Goal: Information Seeking & Learning: Learn about a topic

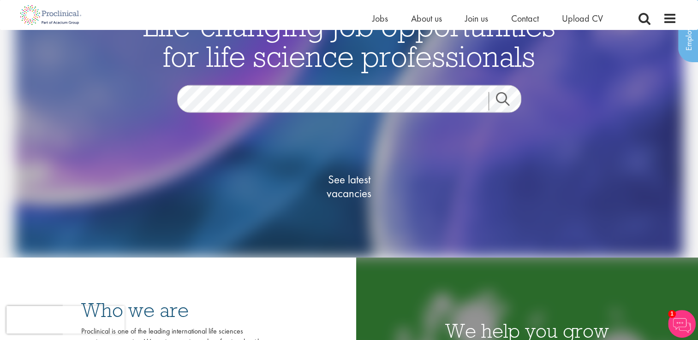
scroll to position [63, 0]
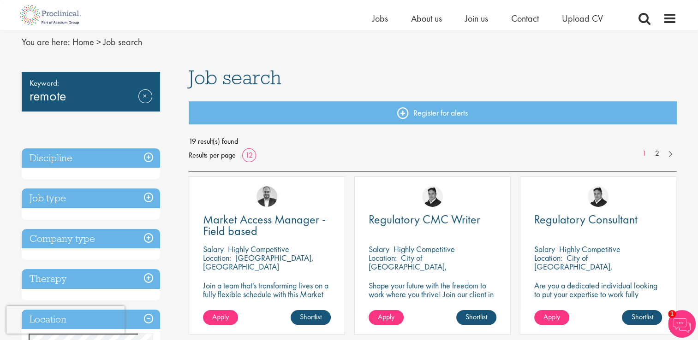
scroll to position [30, 0]
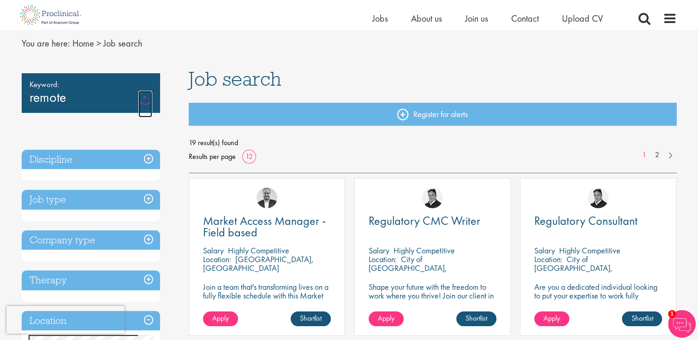
click at [146, 94] on link "Remove" at bounding box center [145, 104] width 14 height 27
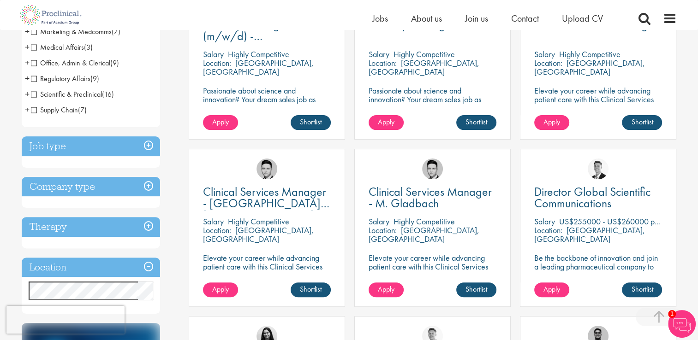
scroll to position [228, 0]
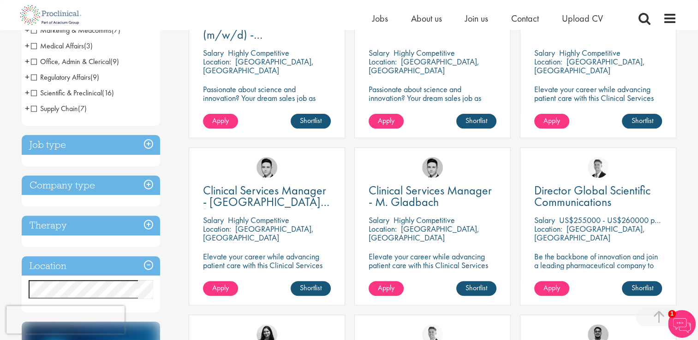
click at [149, 142] on h3 "Job type" at bounding box center [91, 145] width 138 height 20
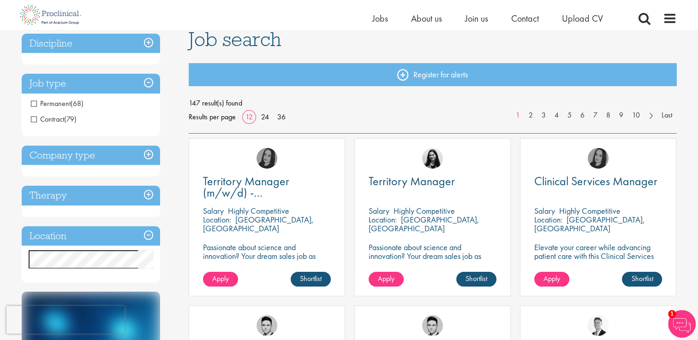
scroll to position [69, 0]
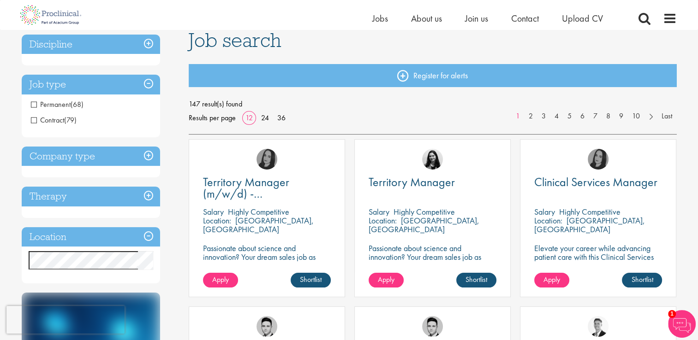
click at [151, 194] on h3 "Therapy" at bounding box center [91, 197] width 138 height 20
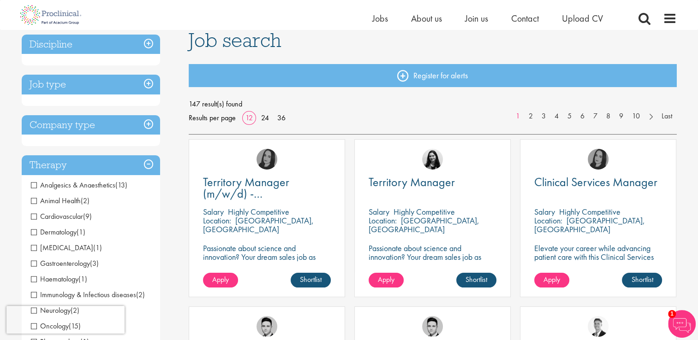
click at [149, 168] on h3 "Therapy" at bounding box center [91, 165] width 138 height 20
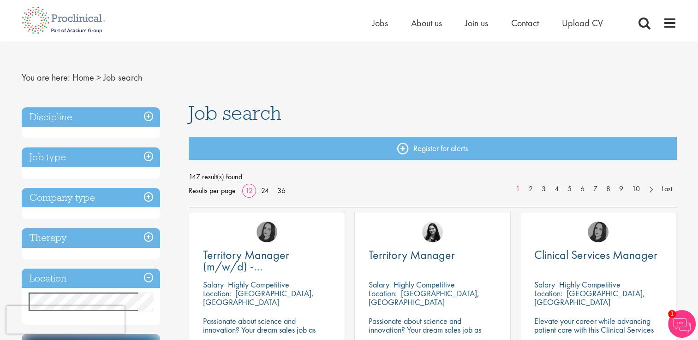
scroll to position [0, 0]
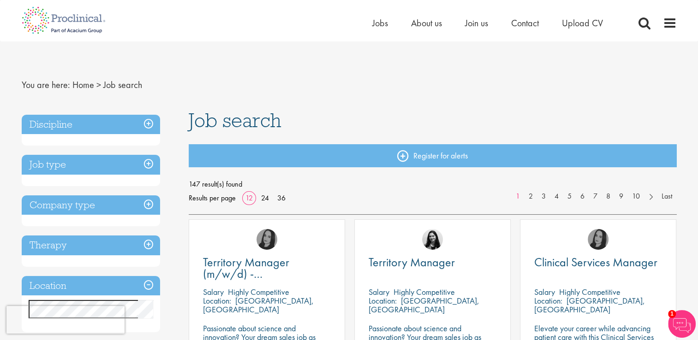
click at [149, 164] on h3 "Job type" at bounding box center [91, 165] width 138 height 20
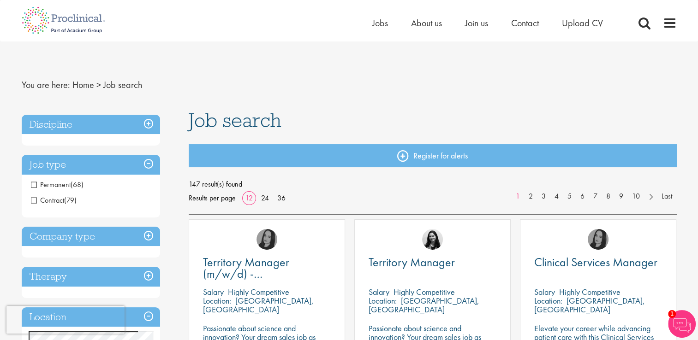
click at [149, 164] on h3 "Job type" at bounding box center [91, 165] width 138 height 20
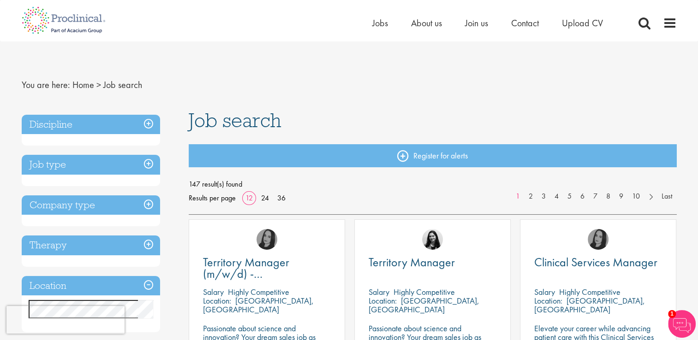
click at [151, 204] on h3 "Company type" at bounding box center [91, 206] width 138 height 20
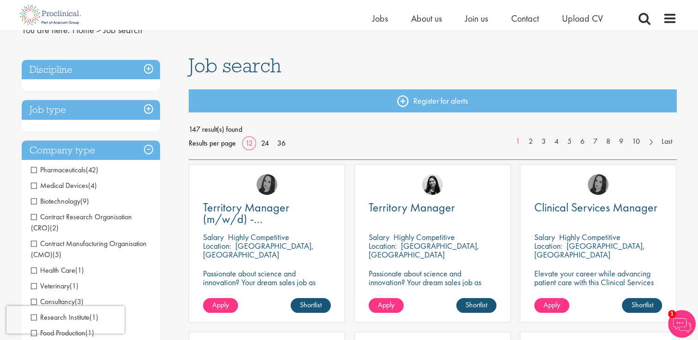
scroll to position [103, 0]
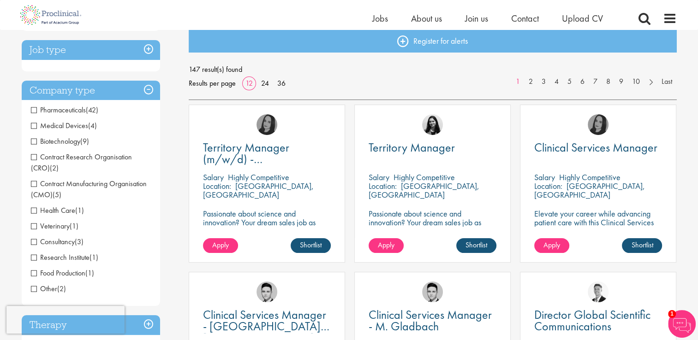
click at [32, 242] on span "Consultancy" at bounding box center [53, 242] width 44 height 10
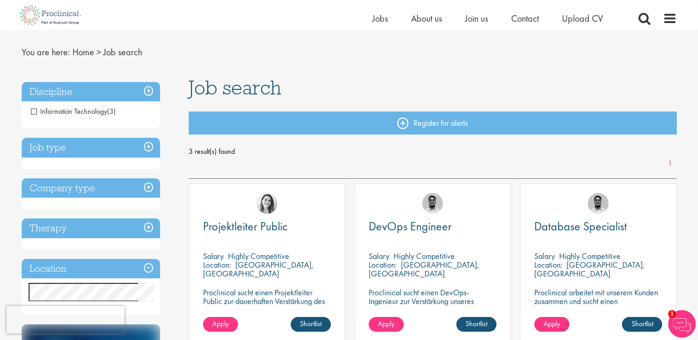
scroll to position [68, 0]
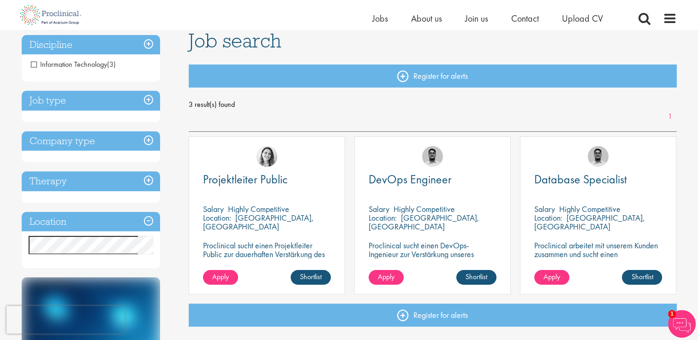
click at [148, 139] on h3 "Company type" at bounding box center [91, 141] width 138 height 20
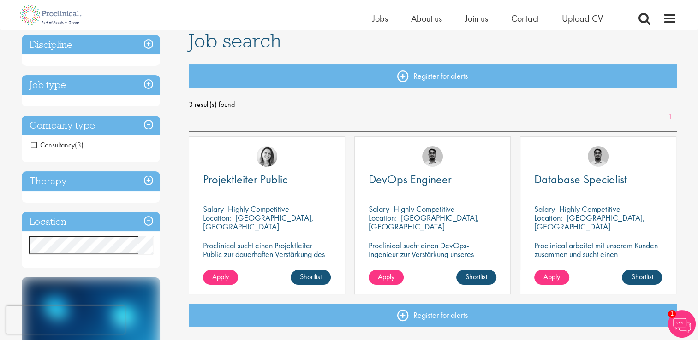
click at [35, 145] on span "Consultancy" at bounding box center [53, 145] width 44 height 10
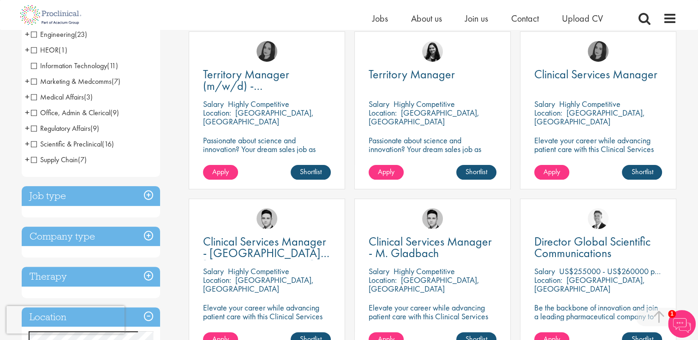
scroll to position [179, 0]
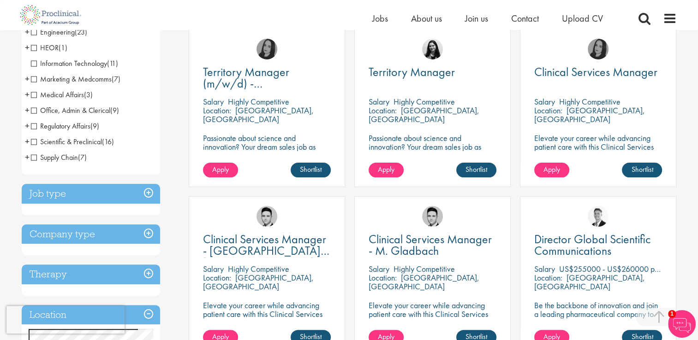
click at [150, 198] on h3 "Job type" at bounding box center [91, 194] width 138 height 20
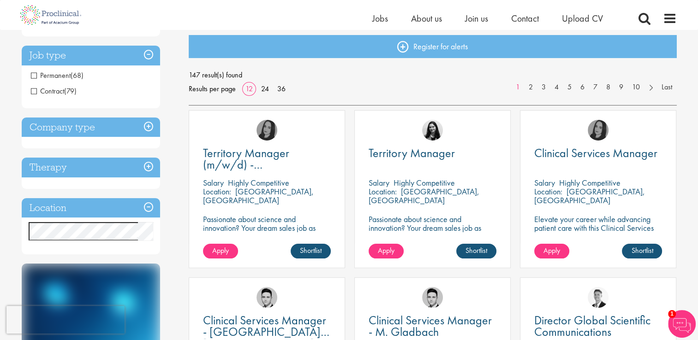
scroll to position [98, 0]
click at [149, 125] on h3 "Company type" at bounding box center [91, 128] width 138 height 20
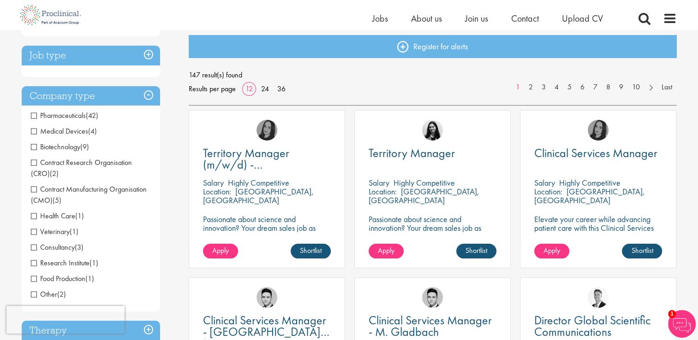
click at [34, 115] on span "Pharmaceuticals" at bounding box center [58, 116] width 55 height 10
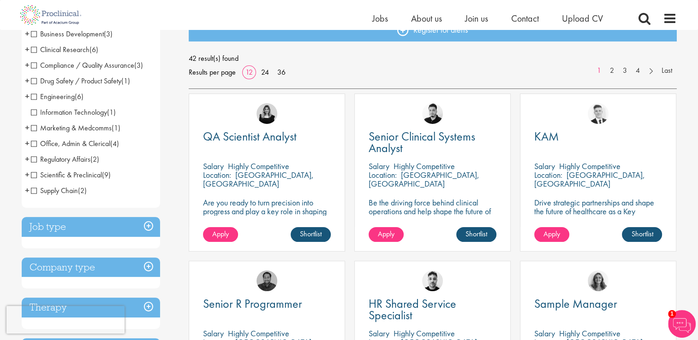
scroll to position [111, 0]
